Goal: Task Accomplishment & Management: Manage account settings

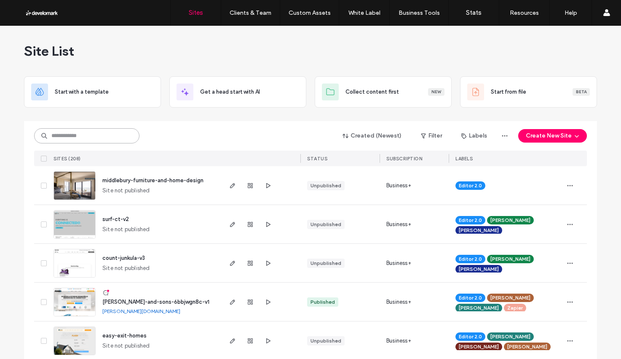
click at [75, 139] on input at bounding box center [86, 135] width 105 height 15
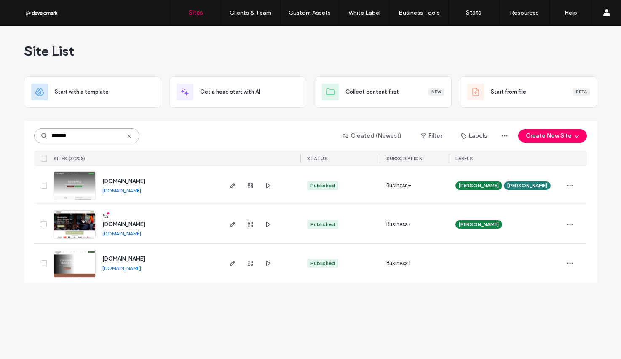
type input "*******"
click at [145, 259] on span "[DOMAIN_NAME]" at bounding box center [123, 259] width 43 height 6
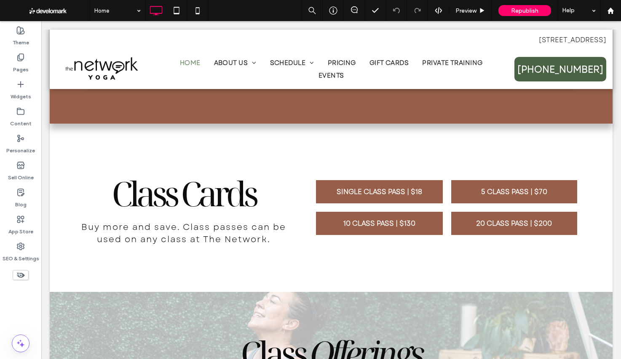
scroll to position [557, 0]
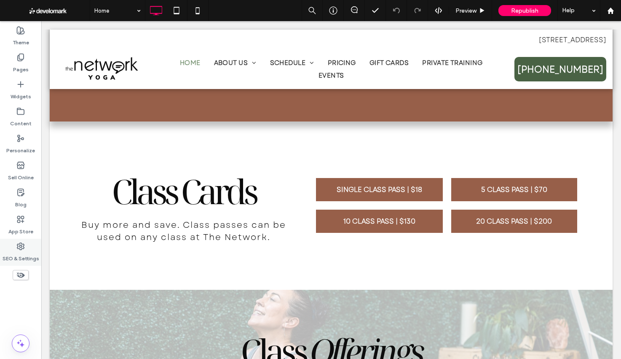
click at [25, 247] on div "SEO & Settings" at bounding box center [20, 252] width 41 height 27
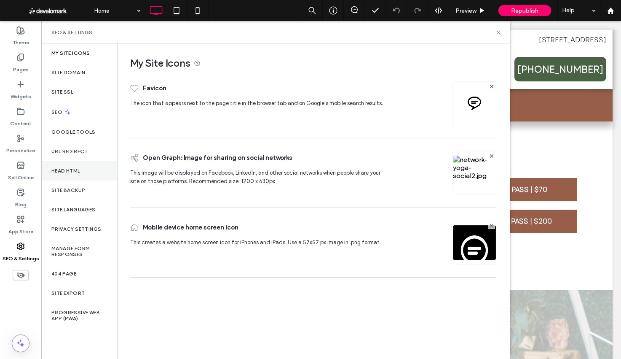
click at [90, 164] on div "Head HTML" at bounding box center [79, 170] width 76 height 19
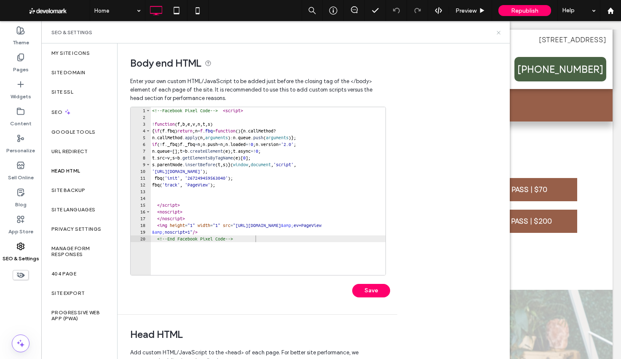
click at [498, 32] on icon at bounding box center [499, 33] width 6 height 6
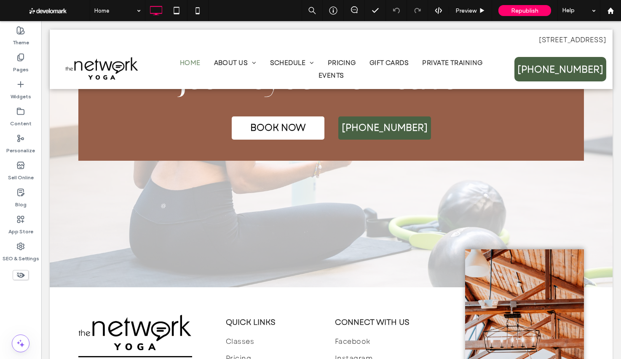
scroll to position [2523, 0]
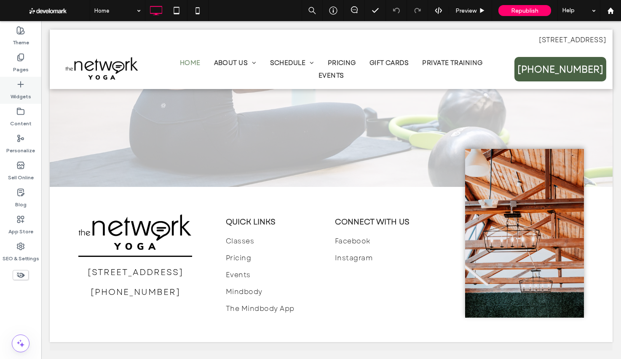
click at [21, 93] on label "Widgets" at bounding box center [21, 95] width 21 height 12
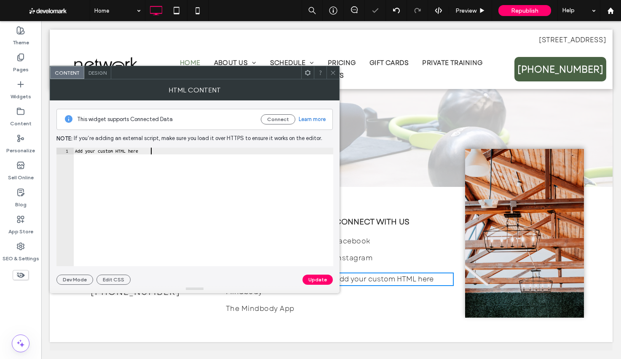
click at [156, 159] on div "Add your custom HTML here" at bounding box center [203, 214] width 260 height 132
paste textarea "**********"
type textarea "**********"
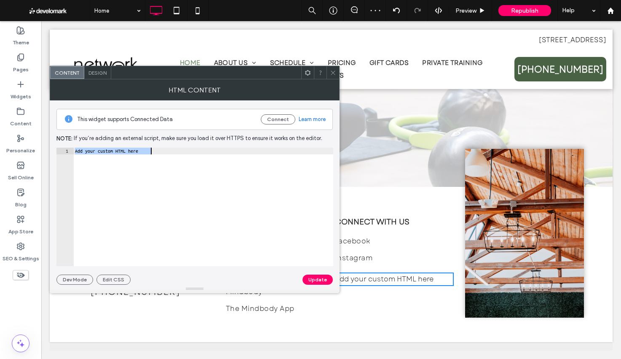
scroll to position [0, 4]
click at [322, 279] on button "Update" at bounding box center [318, 279] width 30 height 10
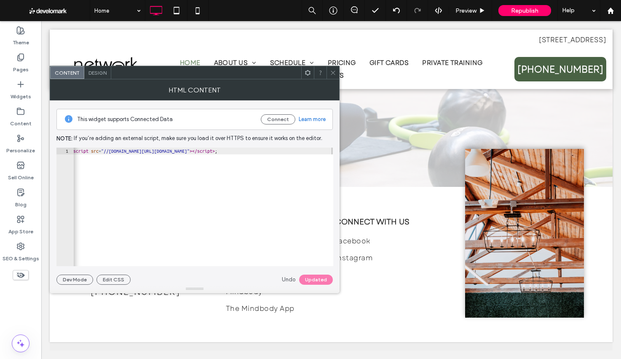
click at [291, 278] on link "Undo" at bounding box center [289, 279] width 14 height 8
click at [328, 75] on div at bounding box center [333, 72] width 13 height 13
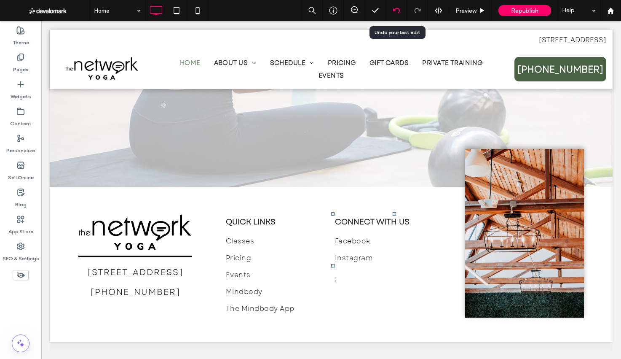
click at [397, 13] on icon at bounding box center [396, 10] width 7 height 7
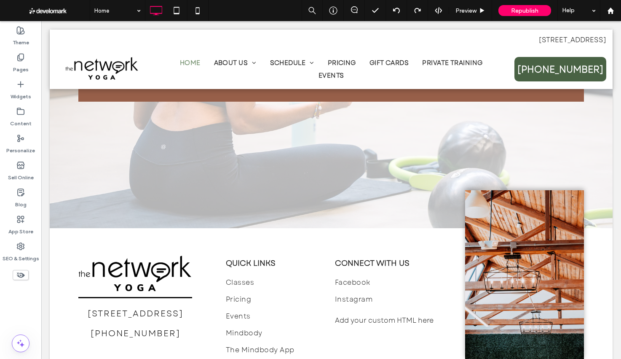
scroll to position [2523, 0]
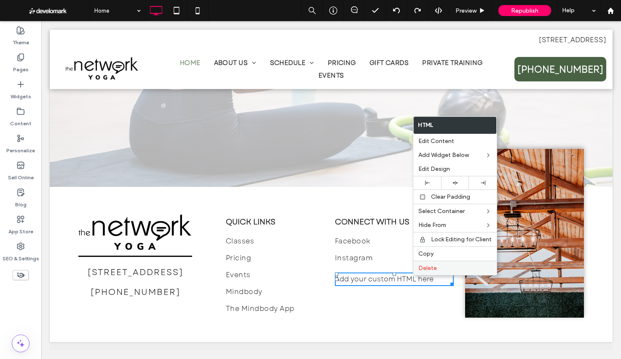
click at [425, 263] on div "Delete" at bounding box center [455, 268] width 83 height 14
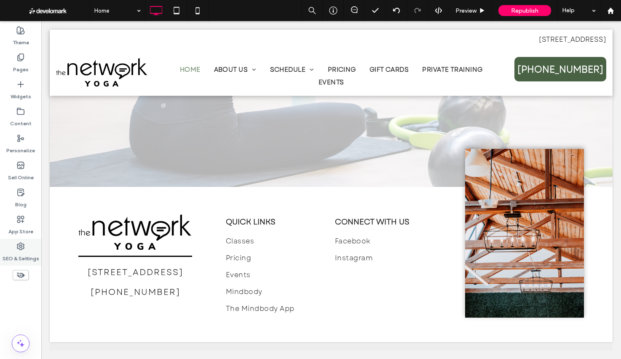
click at [34, 247] on div "SEO & Settings" at bounding box center [20, 252] width 41 height 27
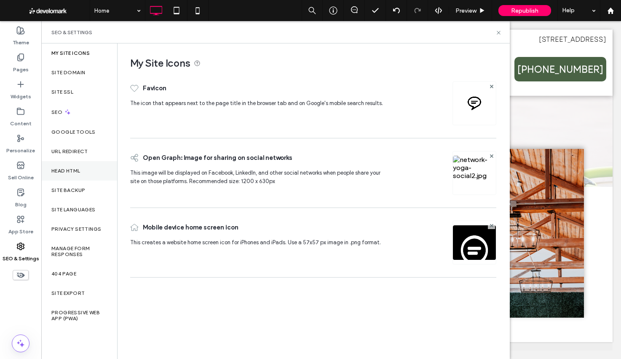
click at [78, 169] on label "Head HTML" at bounding box center [65, 171] width 29 height 6
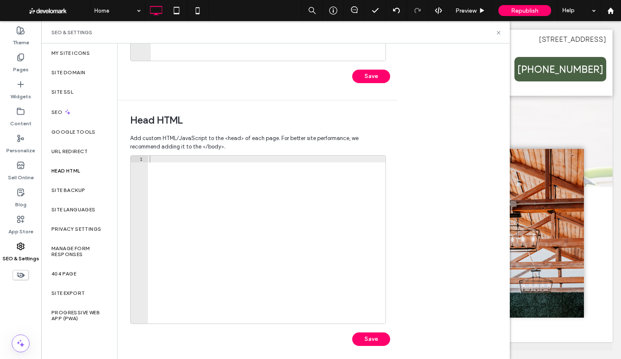
scroll to position [219, 0]
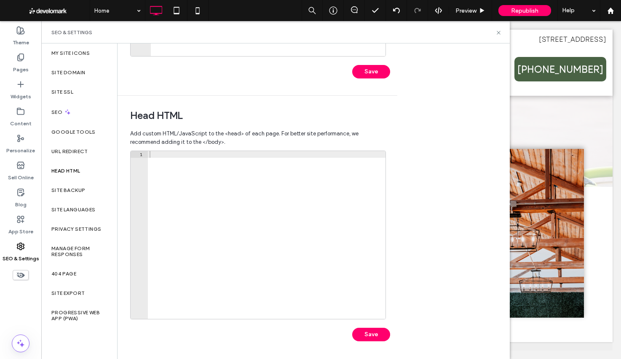
click at [165, 157] on div at bounding box center [267, 241] width 238 height 181
paste textarea "**********"
type textarea "**********"
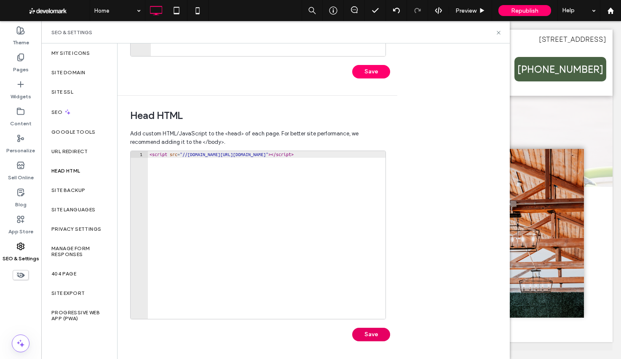
click at [371, 333] on button "Save" at bounding box center [371, 334] width 38 height 13
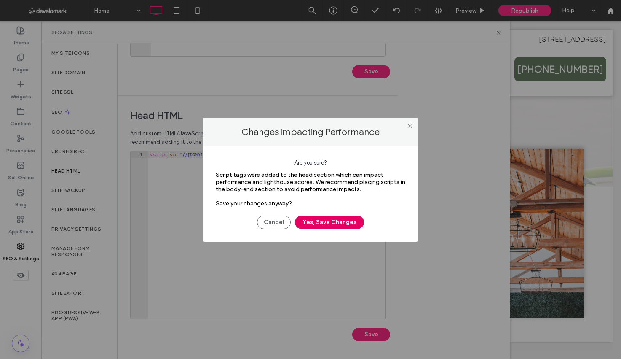
click at [340, 221] on button "Yes, Save Changes" at bounding box center [329, 221] width 69 height 13
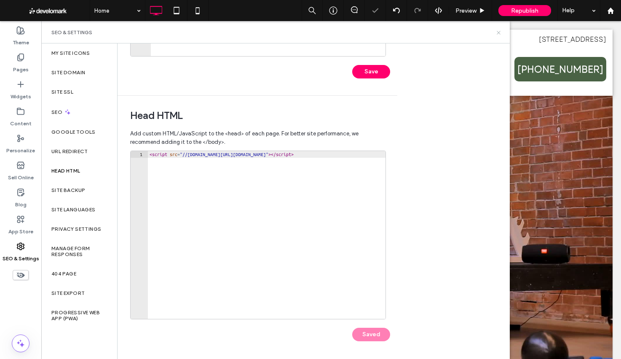
click at [499, 32] on use at bounding box center [498, 32] width 3 height 3
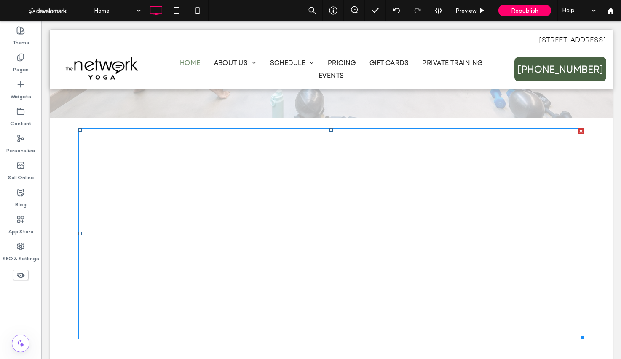
scroll to position [1677, 0]
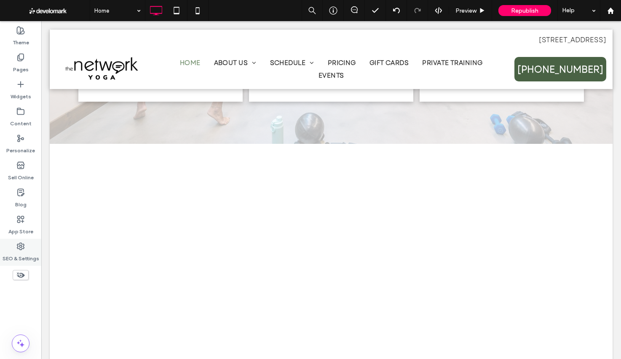
click at [27, 260] on label "SEO & Settings" at bounding box center [21, 256] width 37 height 12
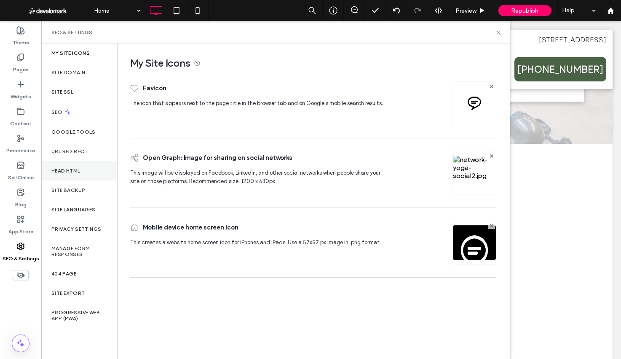
click at [75, 171] on label "Head HTML" at bounding box center [65, 171] width 29 height 6
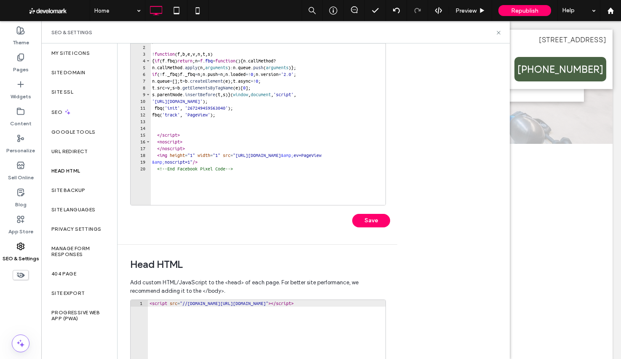
scroll to position [140, 0]
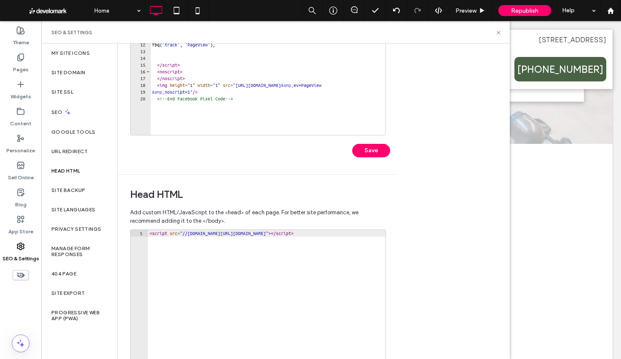
type textarea "**********"
click at [220, 236] on div "< script src = "//cdn.attn.tv/https://thne.attn.tv/p/949/landing-page/dtag.js" …" at bounding box center [278, 320] width 261 height 181
click at [220, 235] on div "< script src = "//cdn.attn.tv/https://thne.attn.tv/p/949/landing-page/dtag.js" …" at bounding box center [278, 320] width 261 height 181
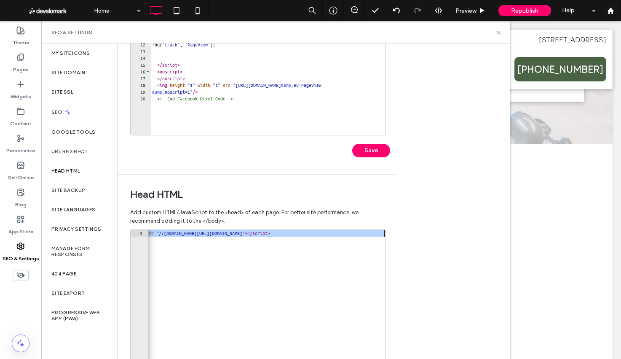
scroll to position [0, 24]
click at [220, 235] on div "< script src = "//cdn.attn.tv/https://thne.attn.tv/p/949/landing-page/dtag.js" …" at bounding box center [254, 320] width 261 height 181
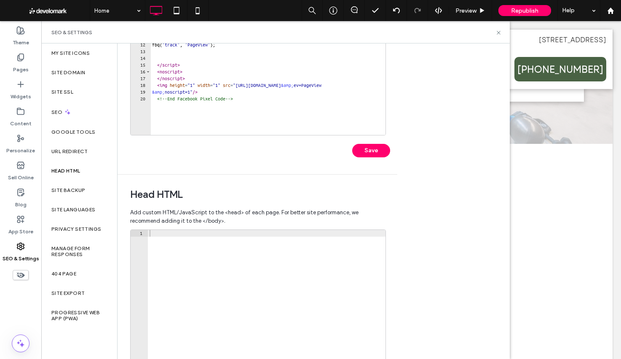
click at [359, 192] on span "Head HTML" at bounding box center [257, 194] width 255 height 13
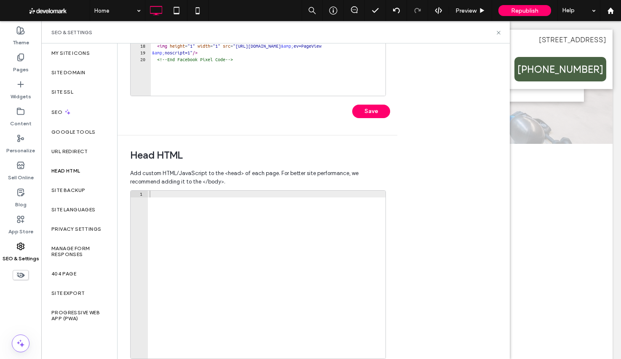
scroll to position [219, 0]
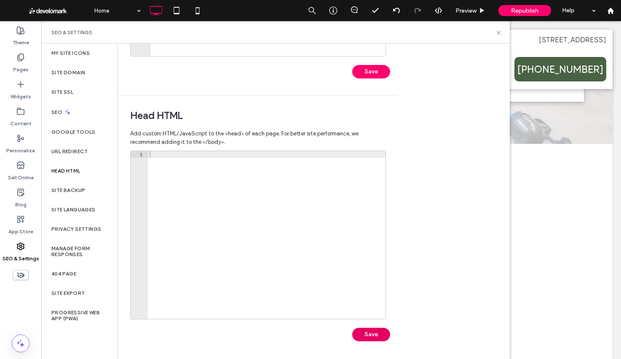
click at [375, 338] on button "Save" at bounding box center [371, 334] width 38 height 13
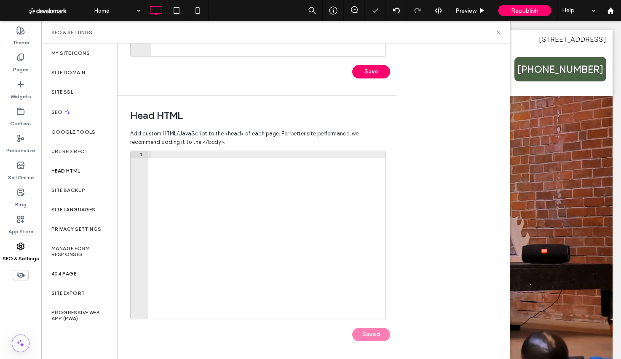
scroll to position [0, 0]
click at [499, 30] on icon at bounding box center [499, 33] width 6 height 6
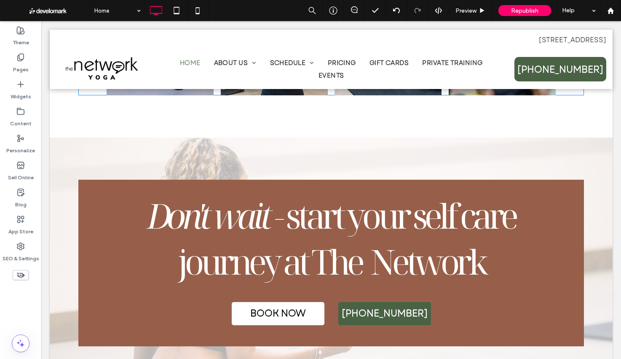
scroll to position [2523, 0]
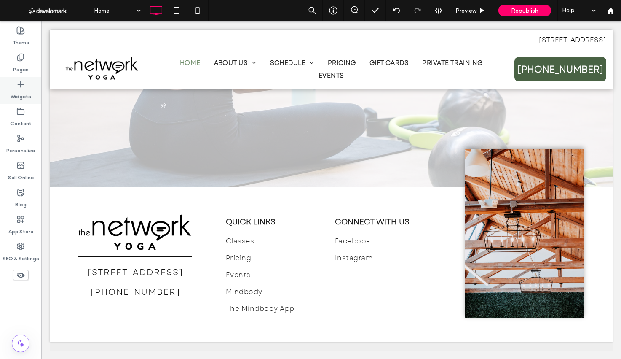
click at [9, 101] on div "Widgets" at bounding box center [20, 90] width 41 height 27
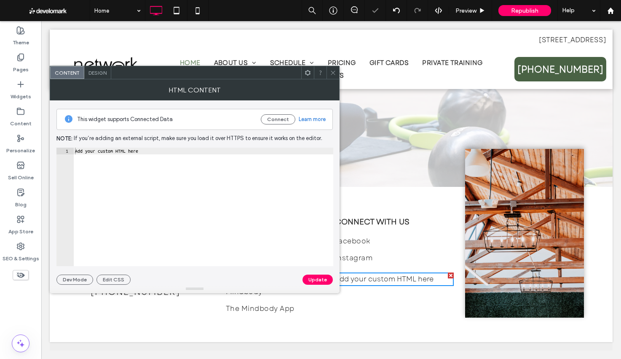
click at [143, 150] on div "Add your custom HTML here" at bounding box center [203, 214] width 260 height 132
paste textarea "**********"
type textarea "**********"
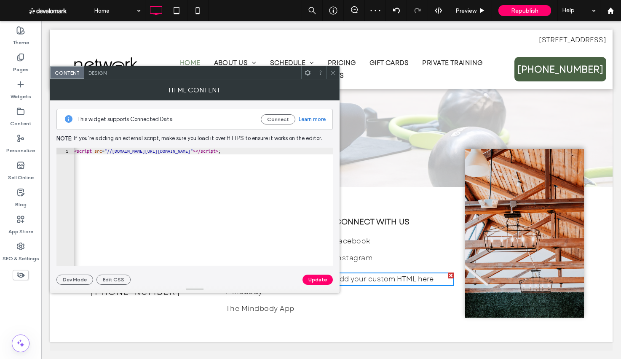
scroll to position [0, 1]
click at [314, 276] on button "Update" at bounding box center [318, 279] width 30 height 10
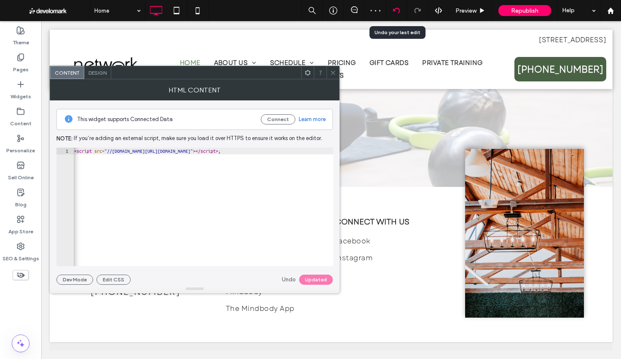
click at [389, 8] on div at bounding box center [396, 10] width 21 height 7
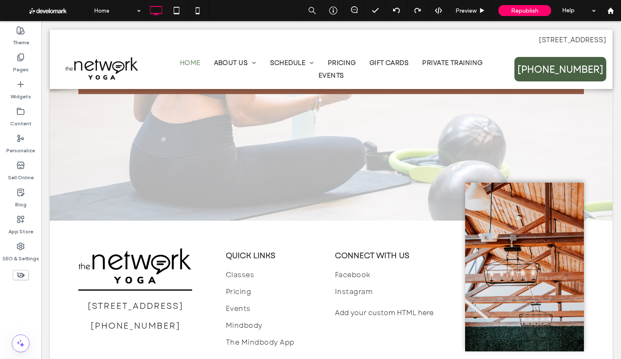
scroll to position [2519, 0]
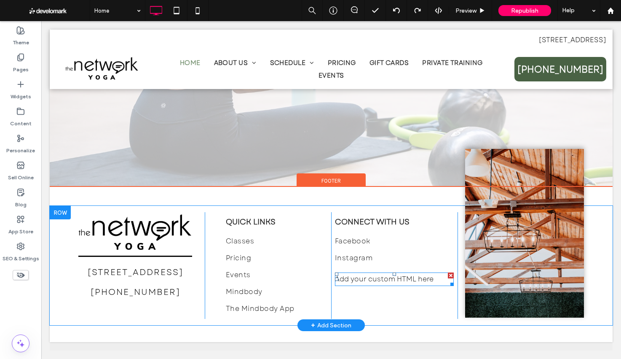
click at [452, 275] on div at bounding box center [451, 275] width 6 height 6
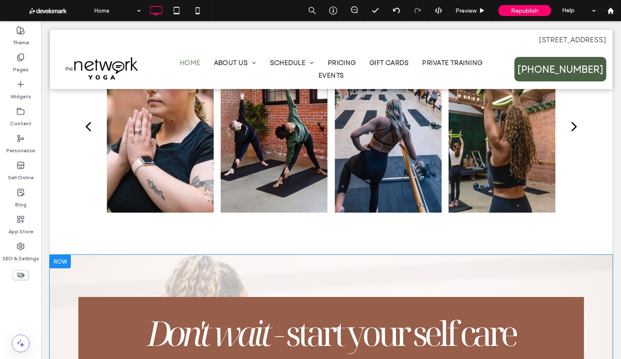
scroll to position [2034, 0]
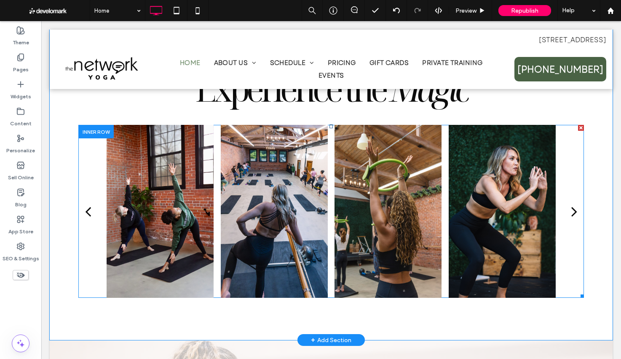
click at [576, 213] on div "next" at bounding box center [575, 211] width 6 height 17
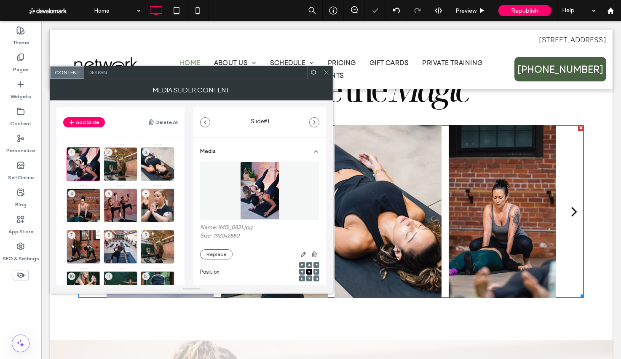
click at [576, 213] on div "next" at bounding box center [575, 211] width 6 height 17
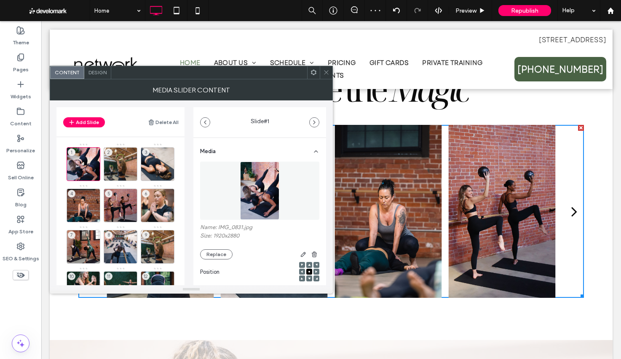
click at [576, 213] on div "next" at bounding box center [575, 211] width 6 height 17
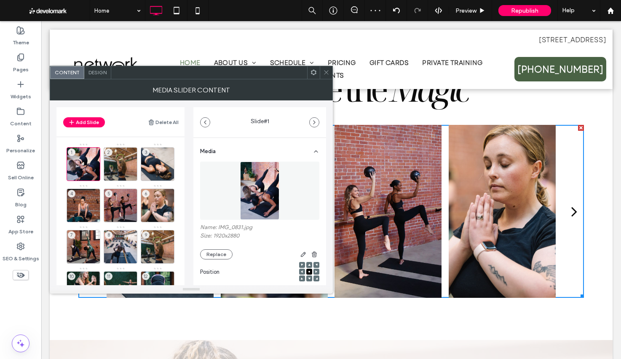
click at [576, 213] on div "next" at bounding box center [575, 211] width 6 height 17
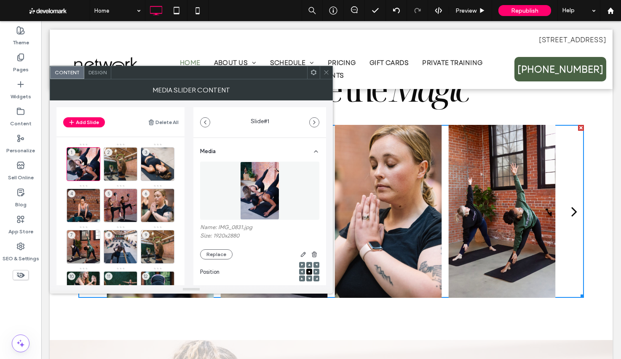
click at [325, 72] on icon at bounding box center [326, 72] width 6 height 6
